Goal: Task Accomplishment & Management: Use online tool/utility

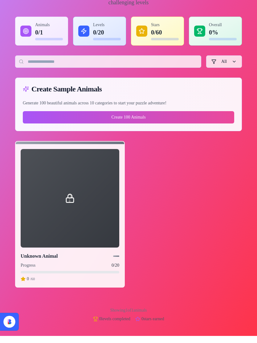
scroll to position [59, 0]
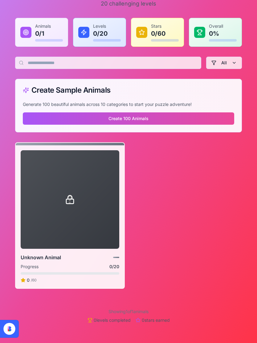
click at [38, 220] on div at bounding box center [70, 199] width 99 height 99
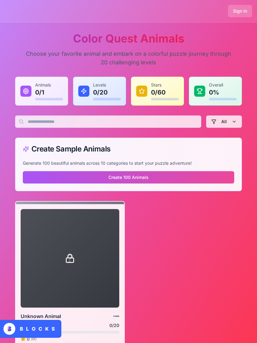
click at [216, 171] on button "Create 100 Animals" at bounding box center [128, 177] width 211 height 12
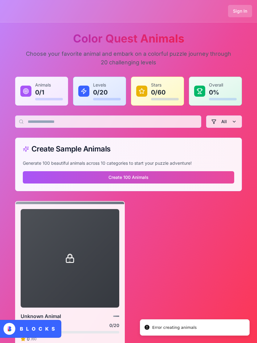
click at [14, 1] on header "Sign In" at bounding box center [128, 11] width 257 height 22
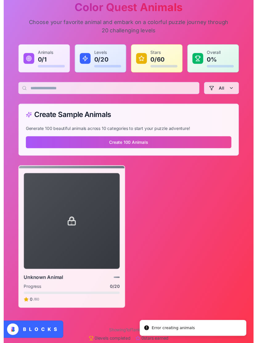
scroll to position [59, 0]
